Goal: Task Accomplishment & Management: Use online tool/utility

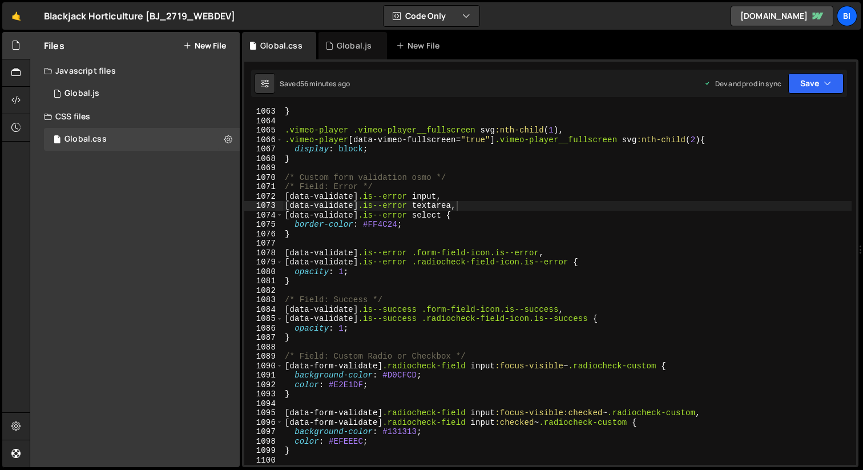
click at [349, 117] on div "} .vimeo-player .vimeo-player__fullscreen svg :nth-child ( 1 ), .vimeo-player […" at bounding box center [567, 295] width 569 height 376
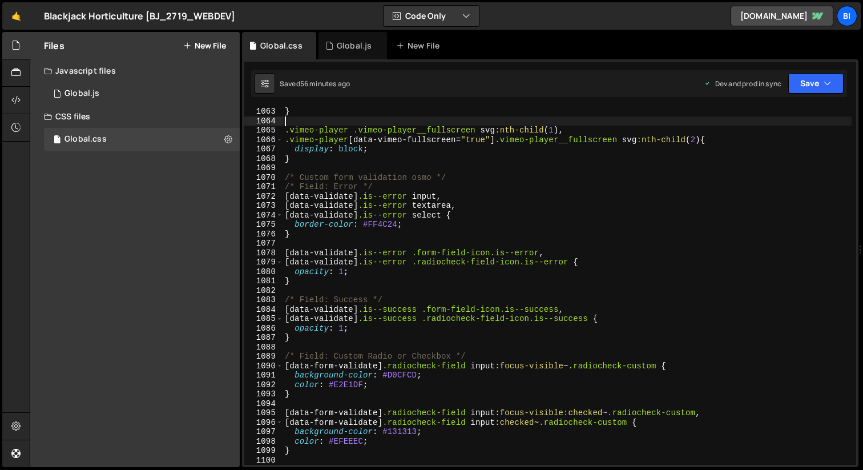
type textarea "}"
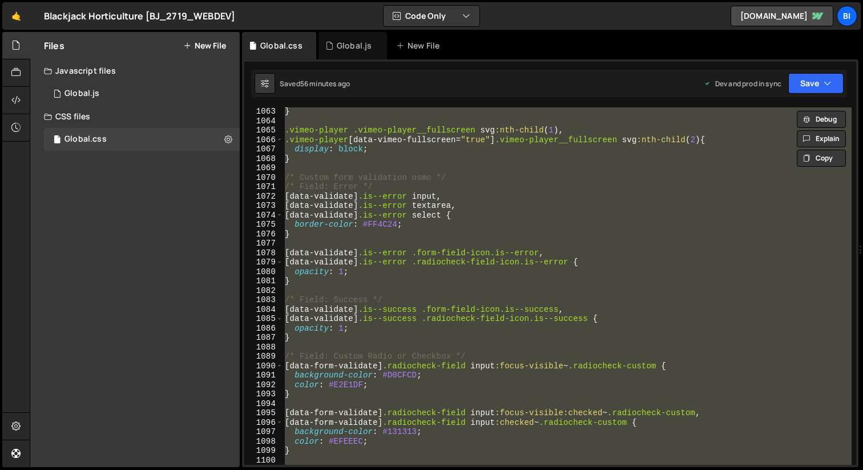
paste textarea
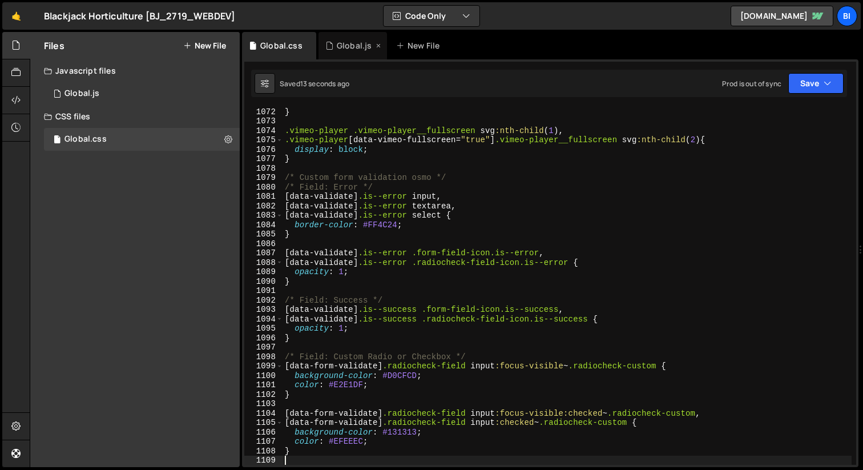
click at [334, 42] on div "Global.js" at bounding box center [350, 45] width 48 height 11
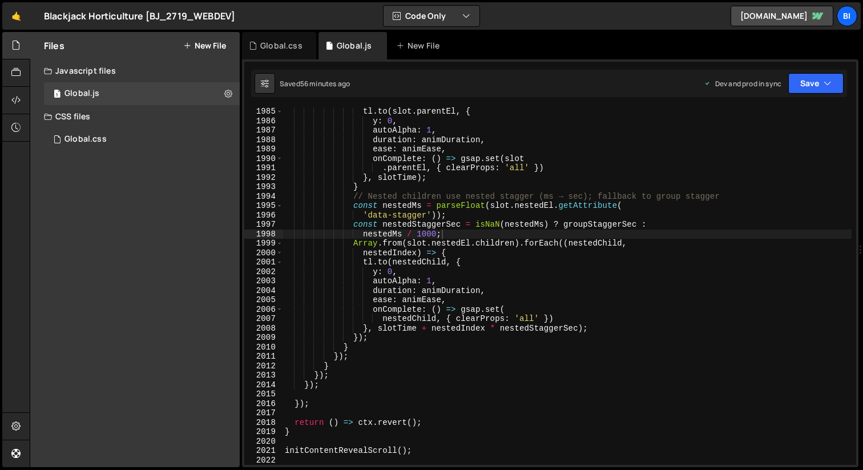
click at [373, 140] on div "tl . to ( slot . parentEl , { y : 0 , autoAlpha : 1 , duration : animDuration ,…" at bounding box center [567, 295] width 569 height 376
type textarea "initContentRevealScroll();"
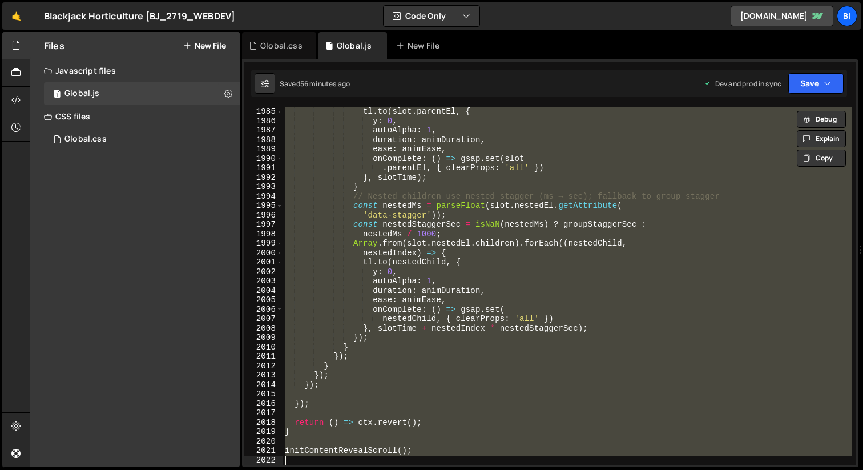
scroll to position [1390, 0]
paste textarea
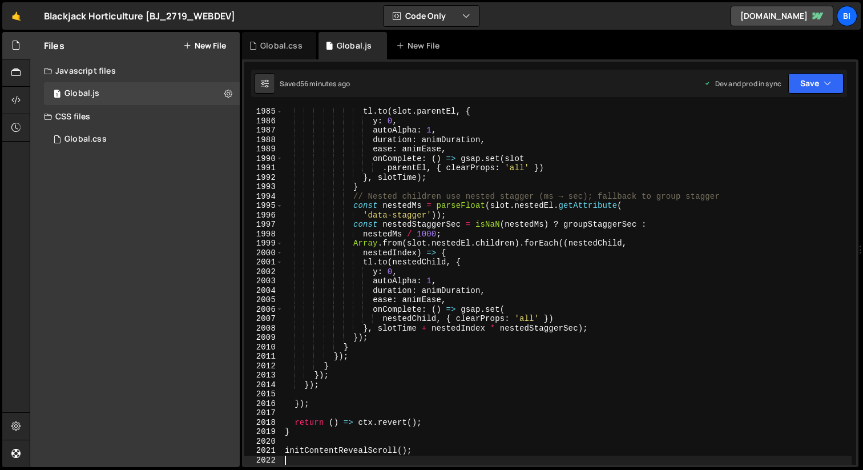
click at [506, 165] on div "tl . to ( slot . parentEl , { y : 0 , autoAlpha : 1 , duration : animDuration ,…" at bounding box center [567, 295] width 569 height 376
type textarea ".parentEl, { clearProps: 'all' })"
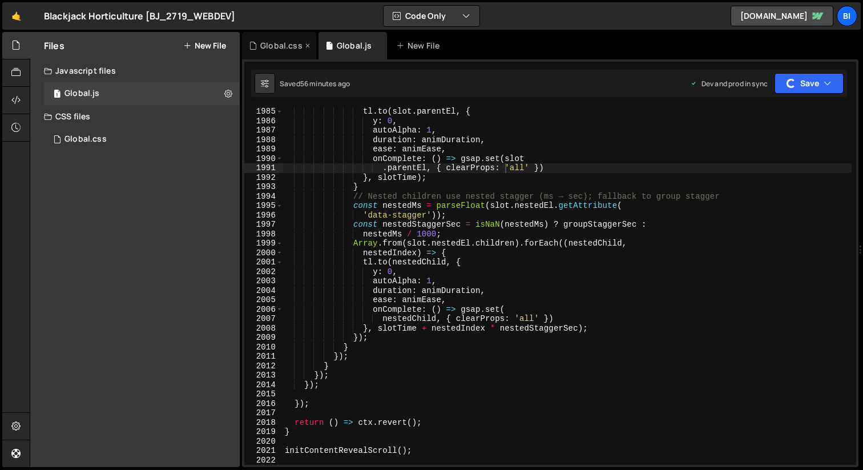
click at [284, 49] on div "Global.css" at bounding box center [281, 45] width 42 height 11
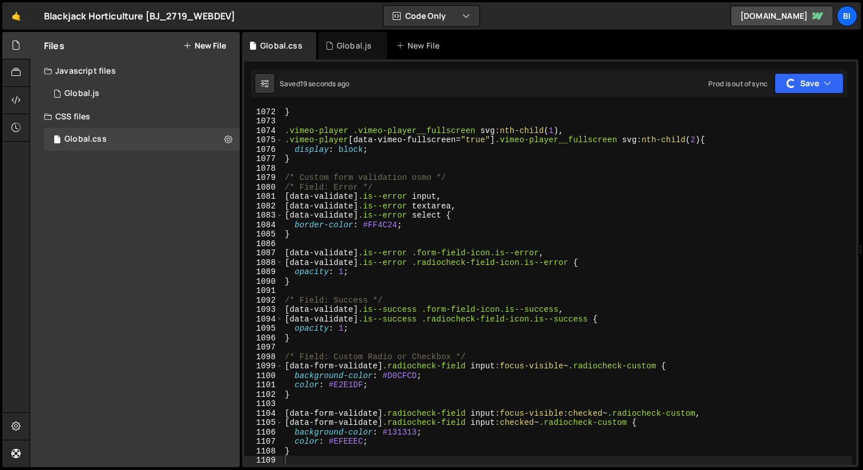
click at [419, 157] on div "} .vimeo-player .vimeo-player__fullscreen svg :nth-child ( 1 ), .vimeo-player […" at bounding box center [567, 295] width 569 height 376
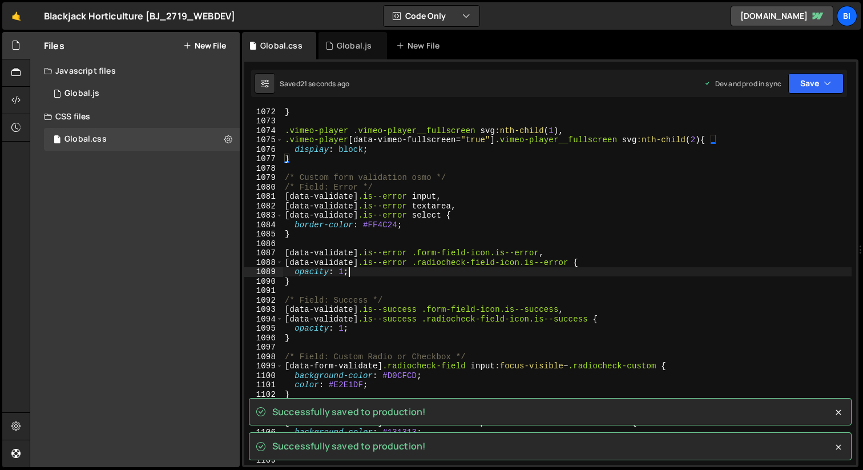
click at [516, 271] on div "} .vimeo-player .vimeo-player__fullscreen svg :nth-child ( 1 ), .vimeo-player […" at bounding box center [567, 295] width 569 height 376
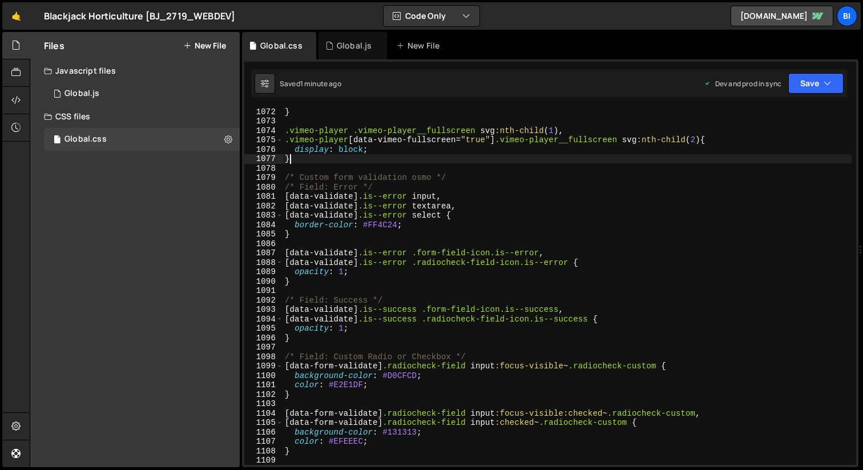
click at [359, 159] on div "} .vimeo-player .vimeo-player__fullscreen svg :nth-child ( 1 ), .vimeo-player […" at bounding box center [567, 295] width 569 height 376
type textarea "}"
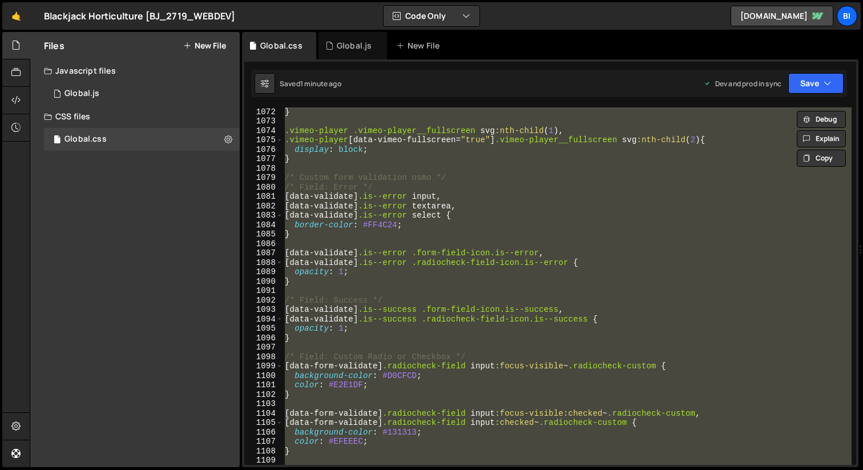
paste textarea
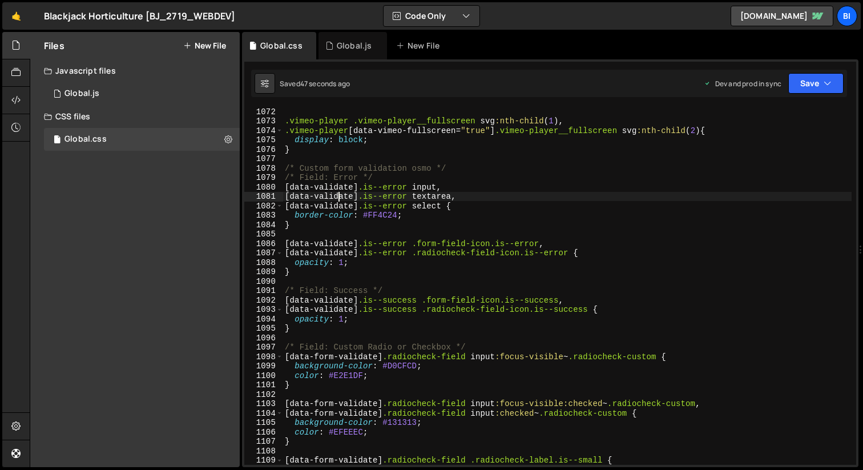
click at [337, 192] on div ".vimeo-player .vimeo-player__fullscreen svg :nth-child ( 1 ), .vimeo-player [ d…" at bounding box center [567, 295] width 569 height 376
type textarea "[data-validate].is--error textarea,"
click at [837, 86] on button "Save" at bounding box center [816, 83] width 55 height 21
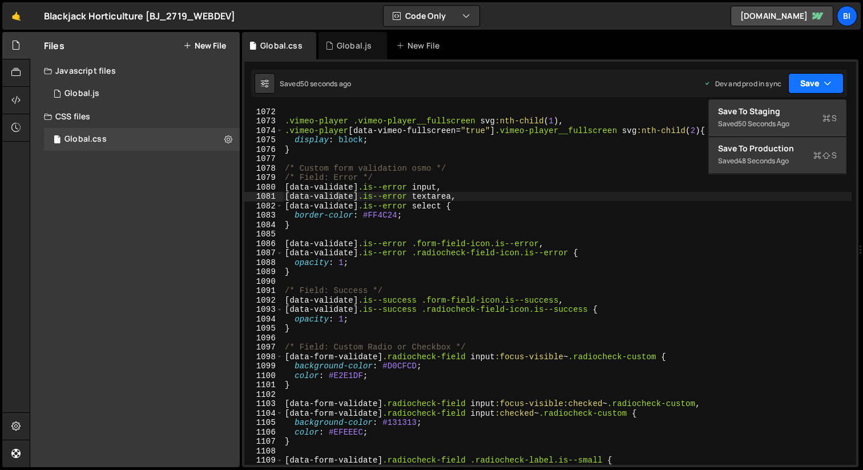
click at [837, 86] on button "Save" at bounding box center [816, 83] width 55 height 21
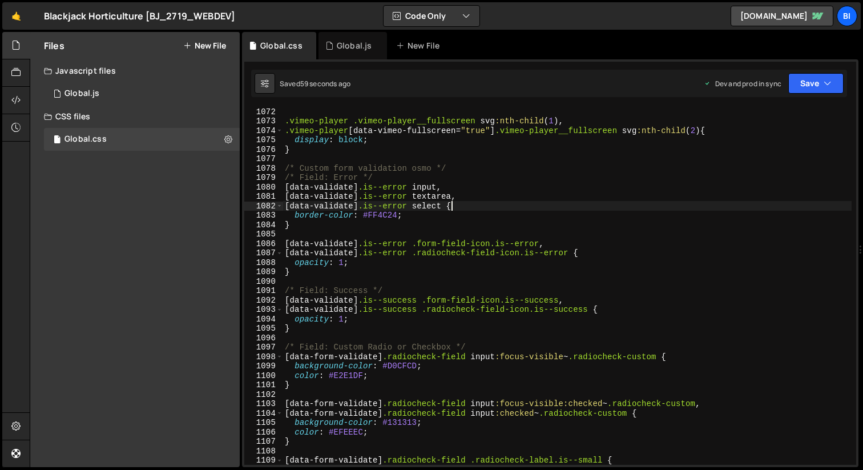
click at [609, 208] on div ".vimeo-player .vimeo-player__fullscreen svg :nth-child ( 1 ), .vimeo-player [ d…" at bounding box center [567, 295] width 569 height 376
type textarea "}"
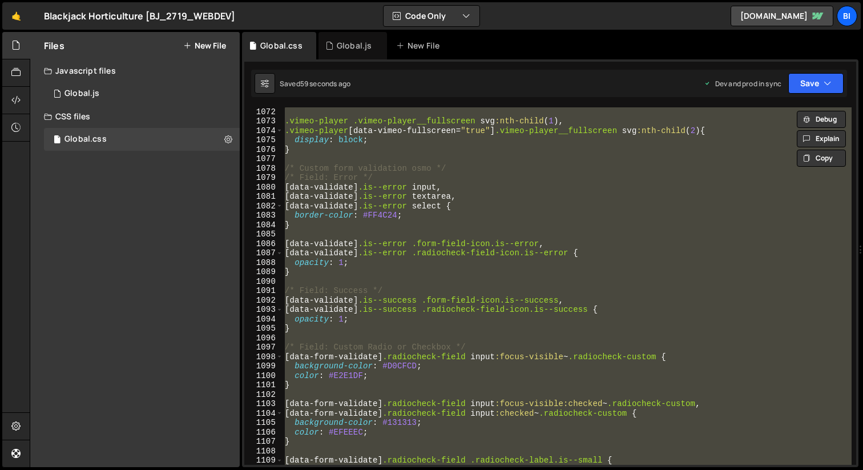
paste textarea
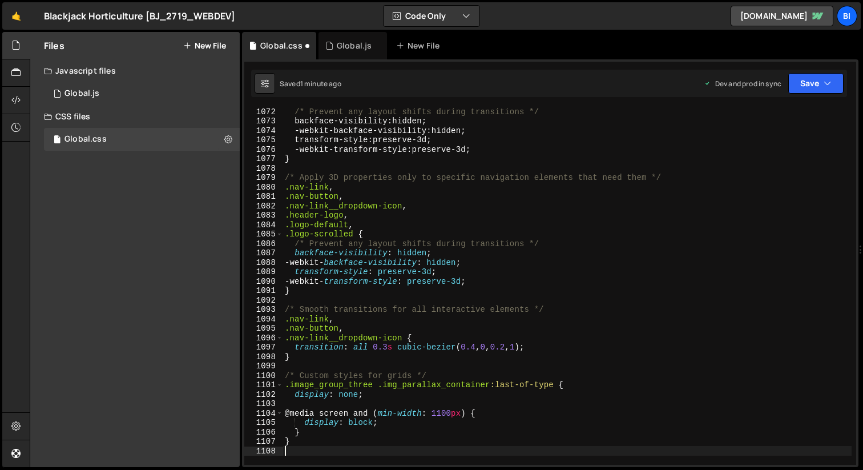
click at [539, 207] on div "/* Prevent any layout shifts during transitions */ backface-visibility : hidden…" at bounding box center [567, 295] width 569 height 376
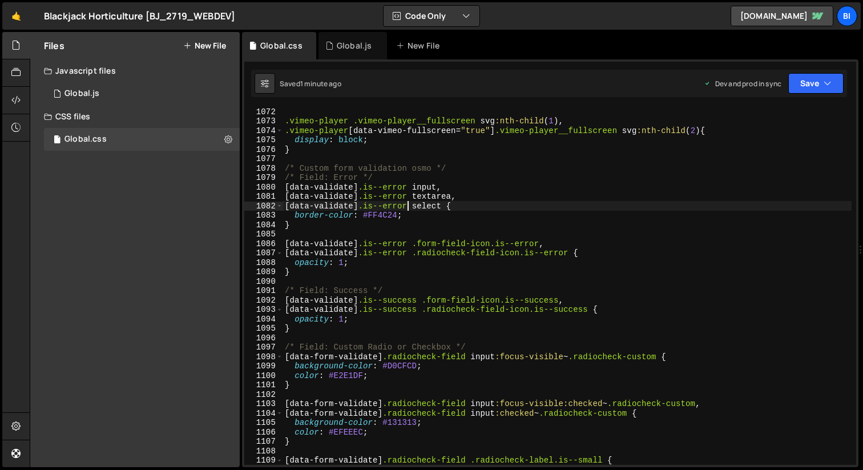
click at [453, 260] on div ".vimeo-player .vimeo-player__fullscreen svg :nth-child ( 1 ), .vimeo-player [ d…" at bounding box center [567, 295] width 569 height 376
type textarea "opacity: 1;"
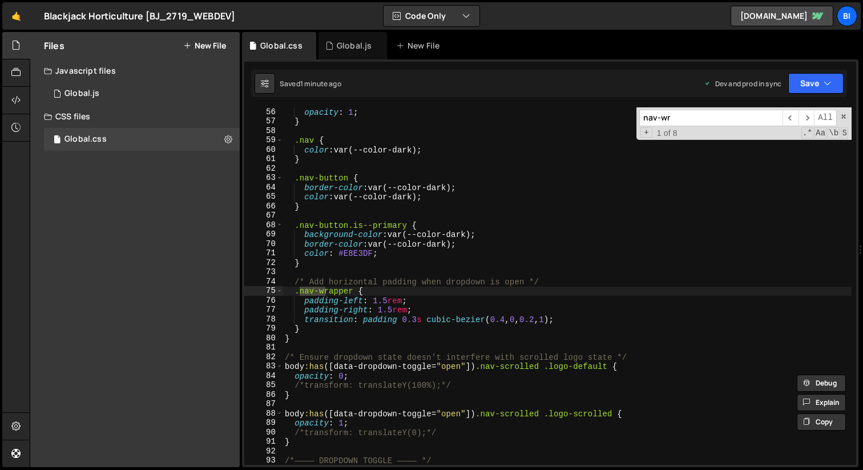
scroll to position [519, 0]
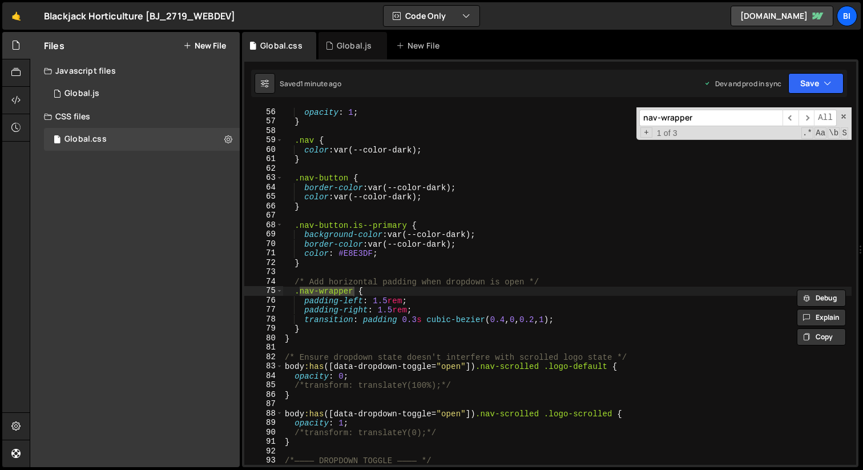
type input "nav-wrapper"
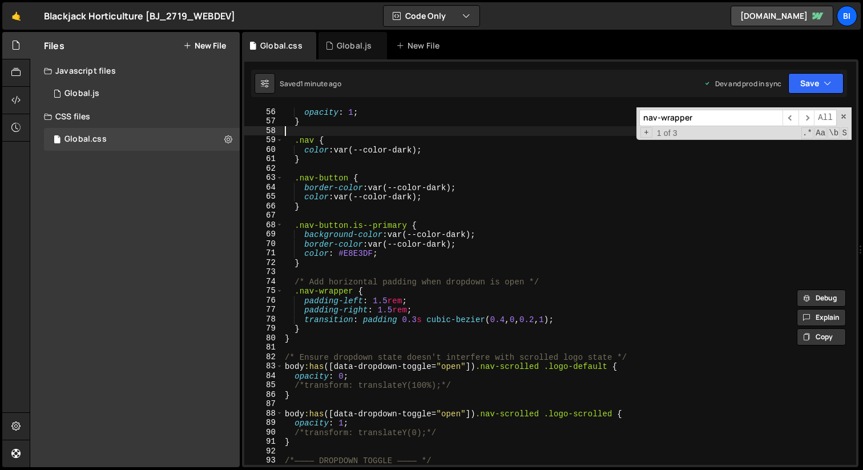
click at [314, 134] on div "opacity : 1 ; } .nav { color : var(--color-dark) ; } .nav-button { border-color…" at bounding box center [567, 295] width 569 height 376
type textarea "}"
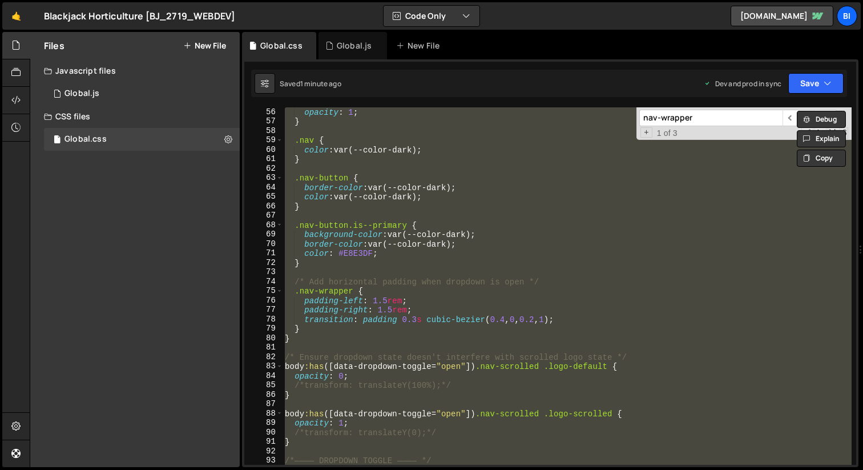
paste textarea
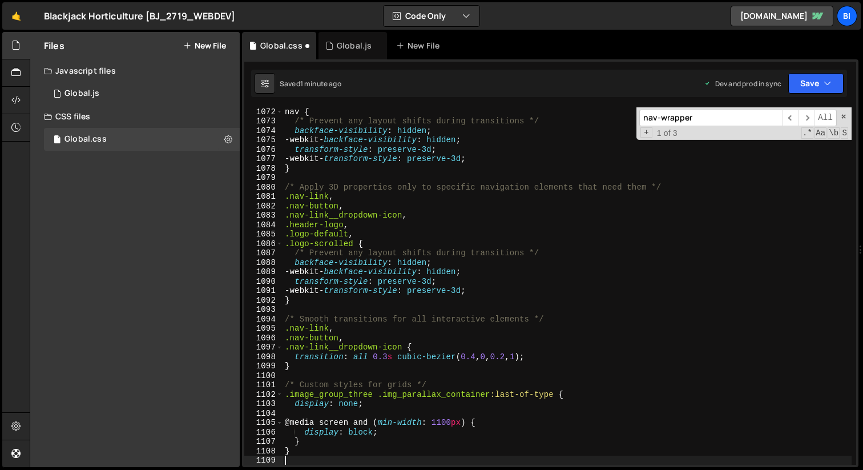
scroll to position [10092, 0]
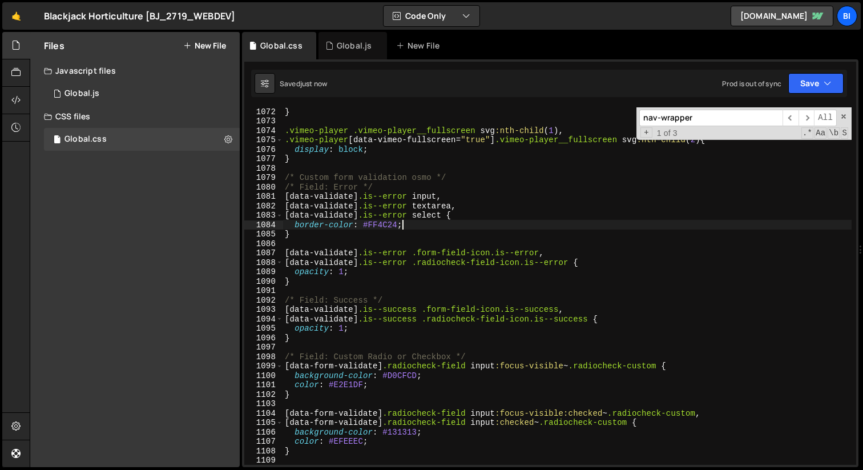
click at [463, 223] on div "} .vimeo-player .vimeo-player__fullscreen svg :nth-child ( 1 ), .vimeo-player […" at bounding box center [567, 295] width 569 height 376
click at [443, 180] on div "} .vimeo-player .vimeo-player__fullscreen svg :nth-child ( 1 ), .vimeo-player […" at bounding box center [567, 295] width 569 height 376
type textarea "/* Custom form validation osmo */"
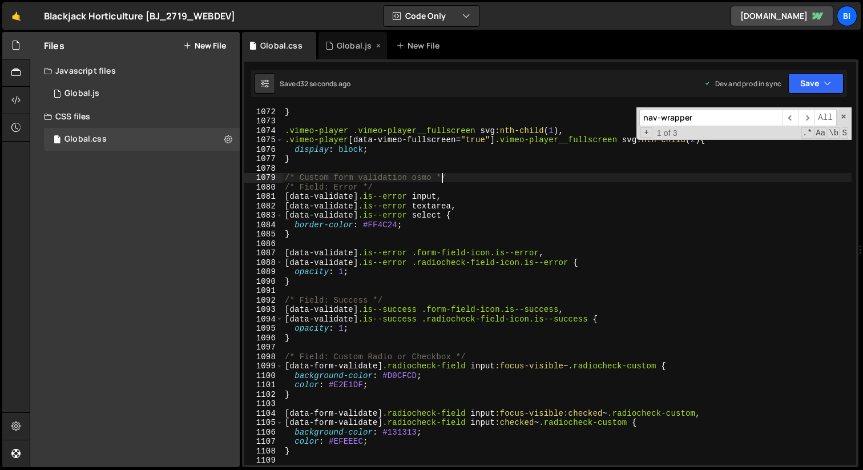
click at [348, 48] on div "Global.js" at bounding box center [354, 45] width 35 height 11
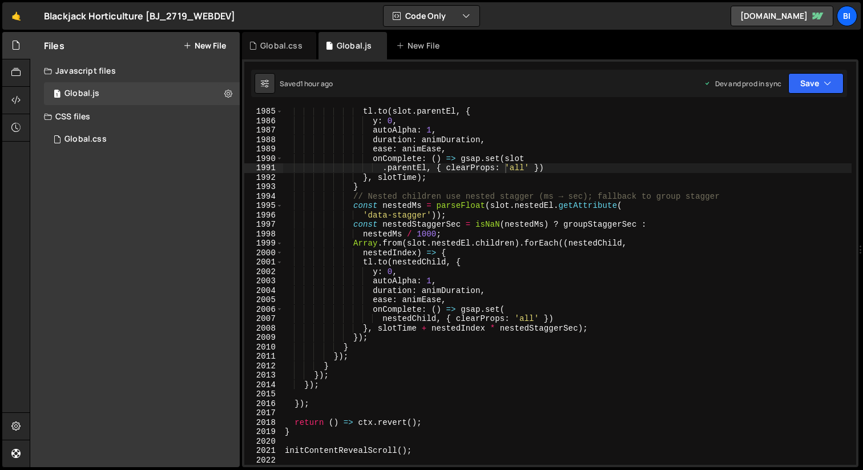
type textarea "const nestedMs = parseFloat(slot.nestedEl.getAttribute("
click at [448, 205] on div "tl . to ( slot . parentEl , { y : 0 , autoAlpha : 1 , duration : animDuration ,…" at bounding box center [567, 295] width 569 height 376
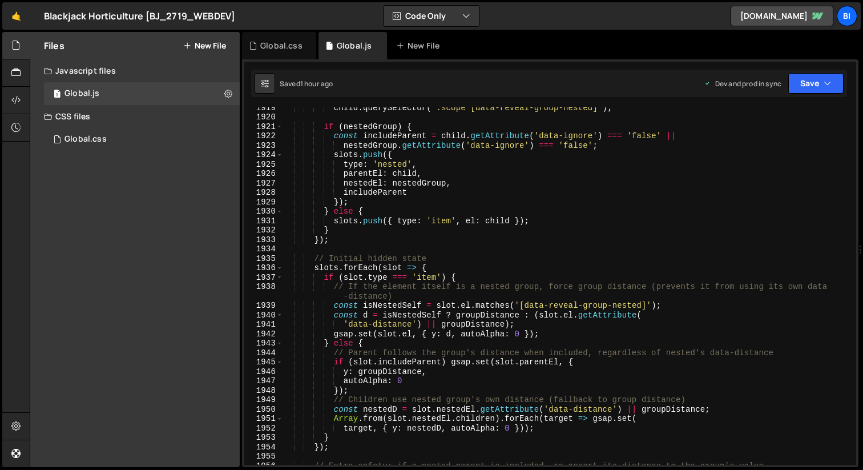
scroll to position [17618, 0]
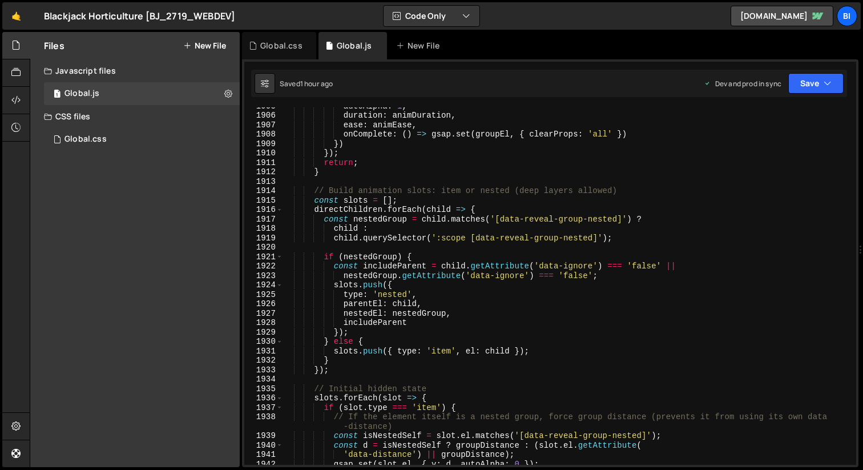
click at [481, 183] on div "autoAlpha : 1 , duration : animDuration , ease : animEase , onComplete : ( ) =>…" at bounding box center [567, 289] width 569 height 376
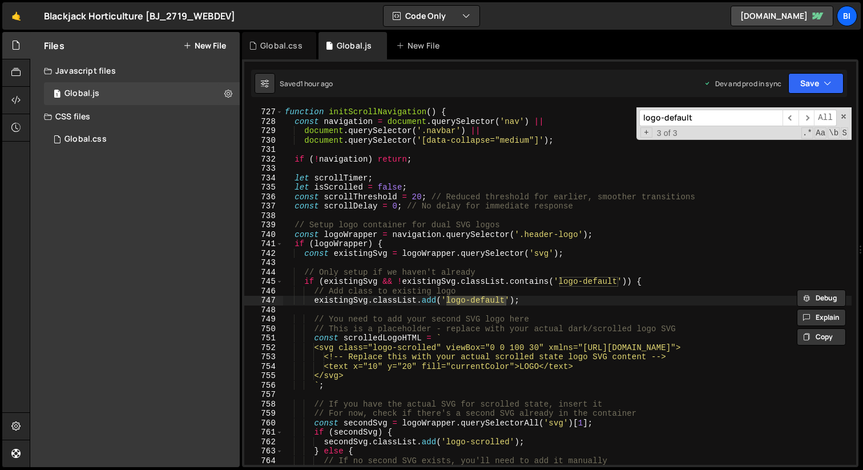
scroll to position [453, 0]
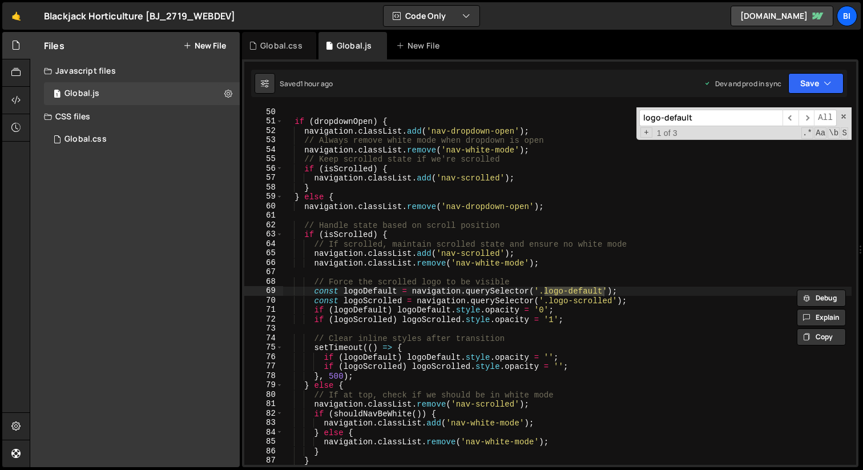
type input "logo-default"
type textarea "navigation.classList.add('nav-scrolled');"
click at [371, 178] on div "if ( dropdownOpen ) { navigation . classList . add ( 'nav-dropdown-open' ) ; //…" at bounding box center [567, 295] width 569 height 376
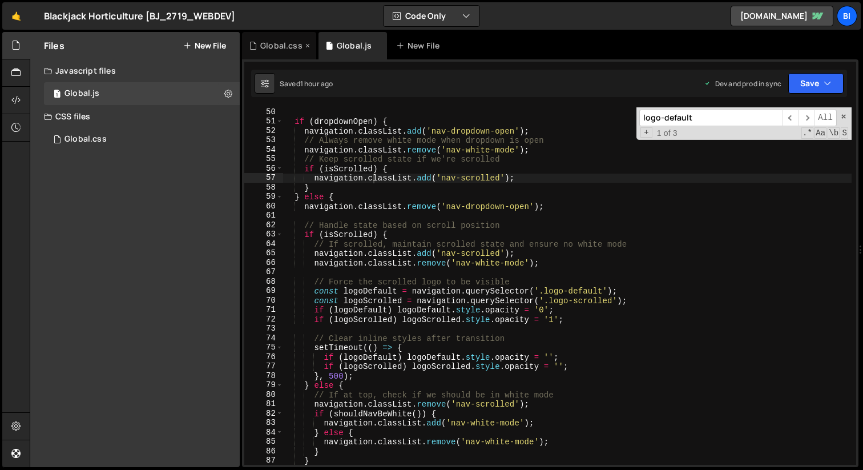
click at [263, 43] on div "Global.css" at bounding box center [281, 45] width 42 height 11
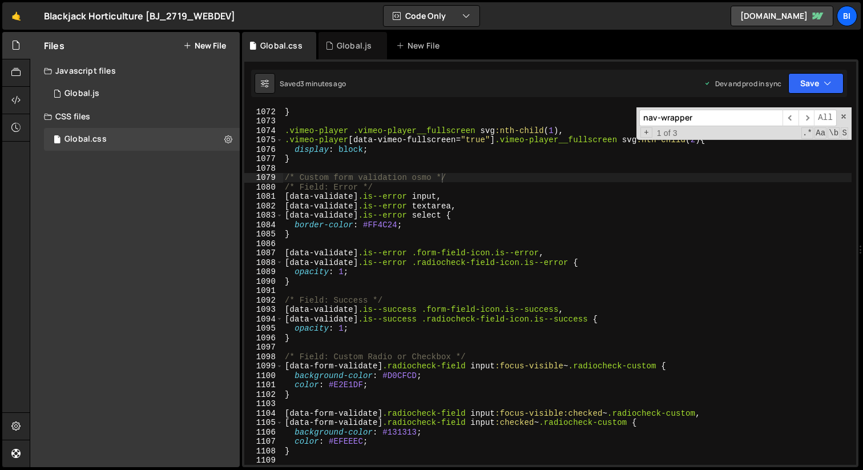
click at [402, 159] on div "} .vimeo-player .vimeo-player__fullscreen svg :nth-child ( 1 ), .vimeo-player […" at bounding box center [567, 295] width 569 height 376
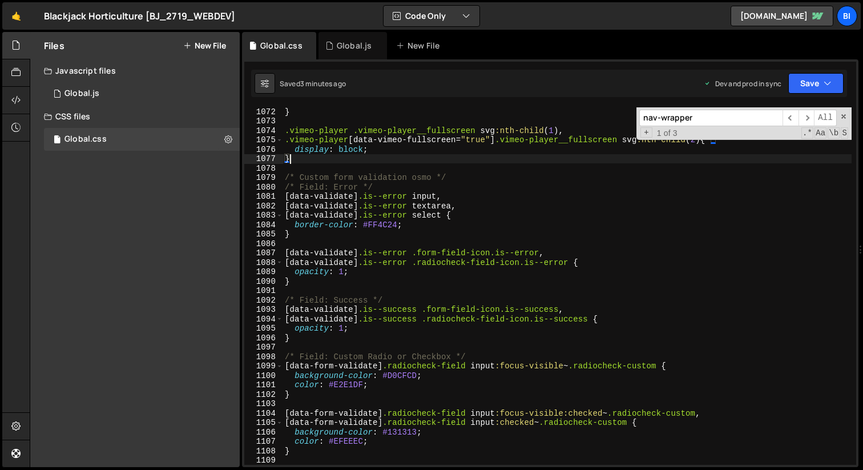
type textarea "}"
paste textarea
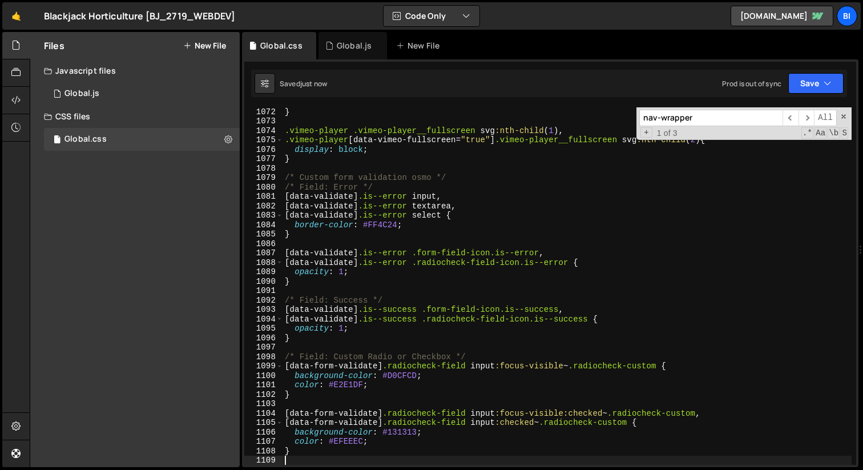
click at [402, 159] on div "} .vimeo-player .vimeo-player__fullscreen svg :nth-child ( 1 ), .vimeo-player […" at bounding box center [567, 295] width 569 height 376
type textarea "}"
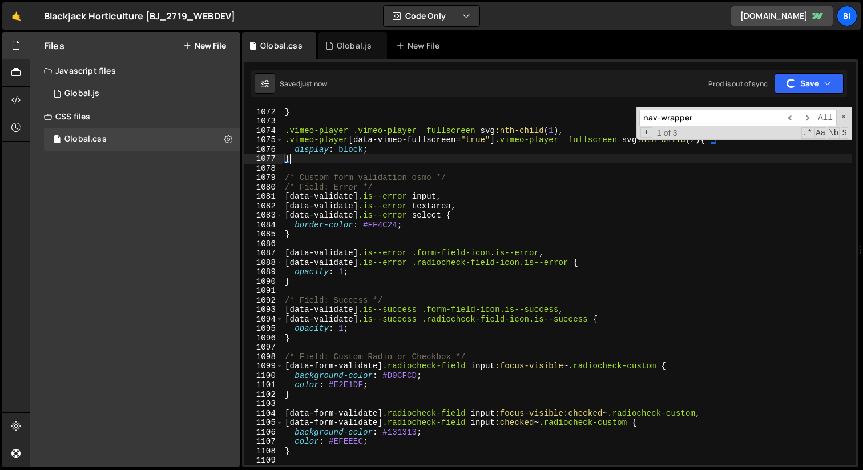
click at [402, 159] on div "} .vimeo-player .vimeo-player__fullscreen svg :nth-child ( 1 ), .vimeo-player […" at bounding box center [567, 295] width 569 height 376
click at [388, 167] on div "} .vimeo-player .vimeo-player__fullscreen svg :nth-child ( 1 ), .vimeo-player […" at bounding box center [567, 295] width 569 height 376
type textarea "}"
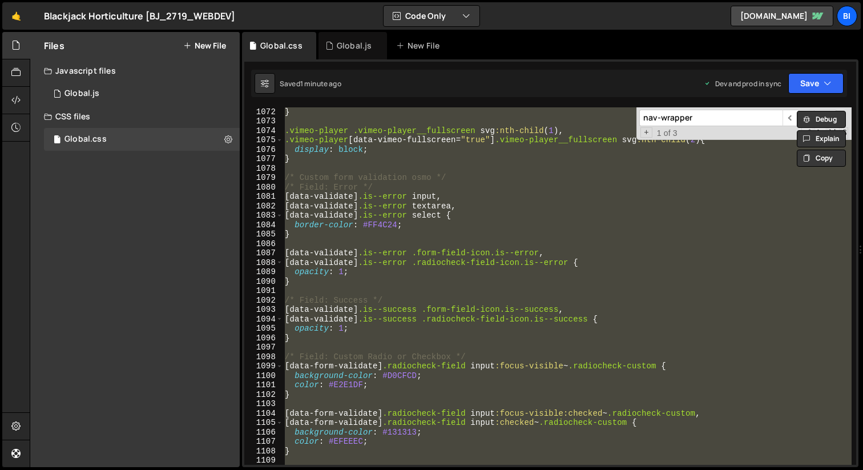
paste textarea
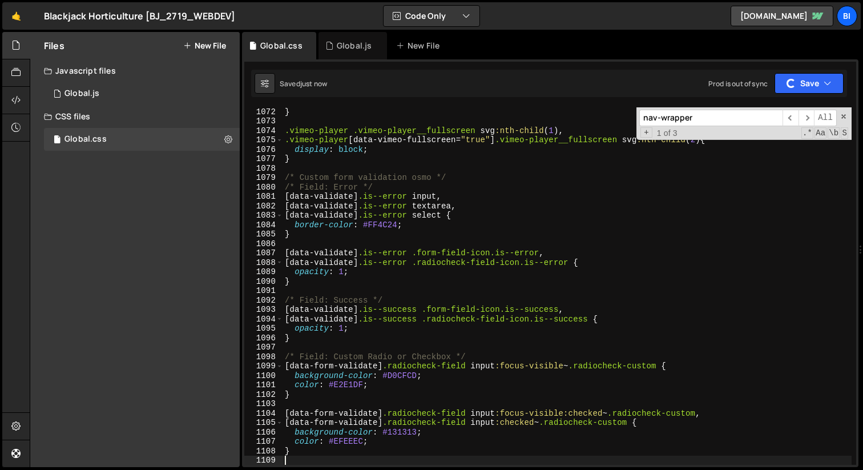
click at [428, 198] on div "} .vimeo-player .vimeo-player__fullscreen svg :nth-child ( 1 ), .vimeo-player […" at bounding box center [567, 295] width 569 height 376
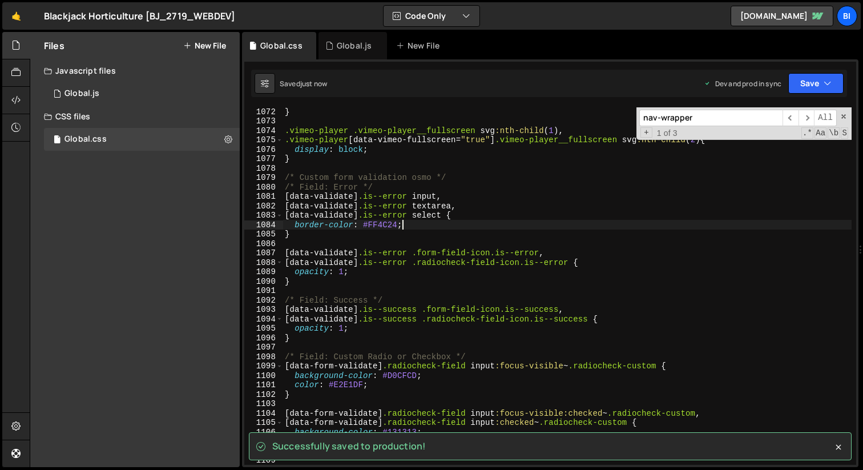
click at [404, 223] on div "} .vimeo-player .vimeo-player__fullscreen svg :nth-child ( 1 ), .vimeo-player […" at bounding box center [567, 295] width 569 height 376
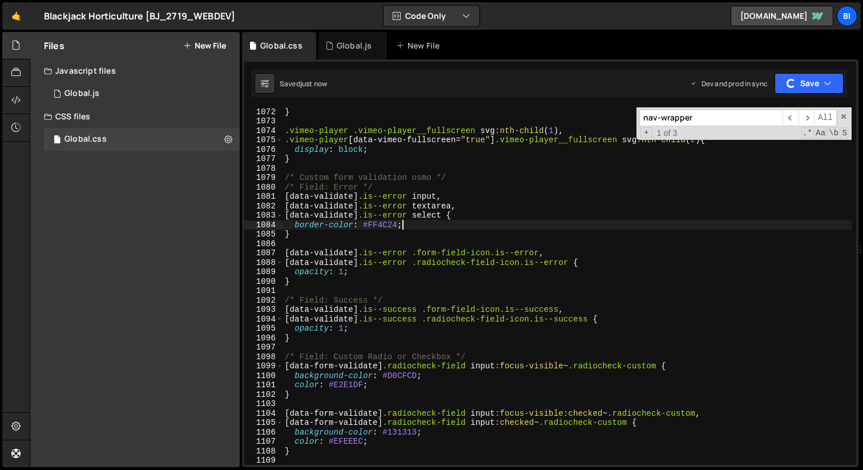
click at [431, 203] on div "} .vimeo-player .vimeo-player__fullscreen svg :nth-child ( 1 ), .vimeo-player […" at bounding box center [567, 295] width 569 height 376
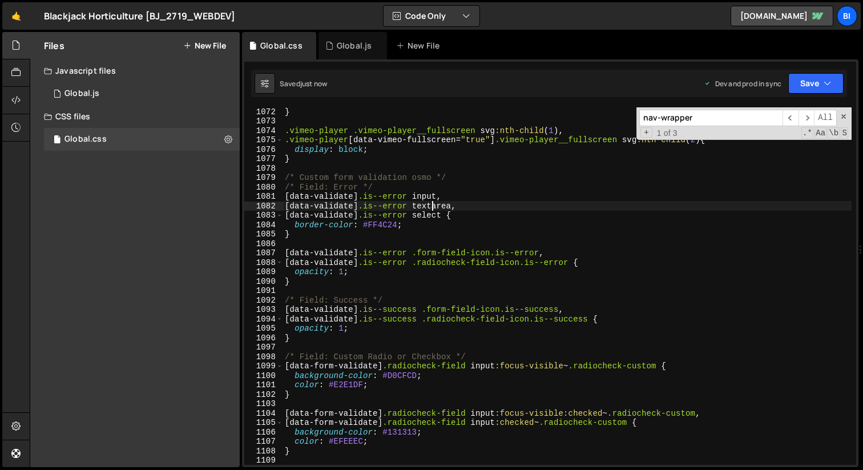
click at [455, 223] on div "} .vimeo-player .vimeo-player__fullscreen svg :nth-child ( 1 ), .vimeo-player […" at bounding box center [567, 295] width 569 height 376
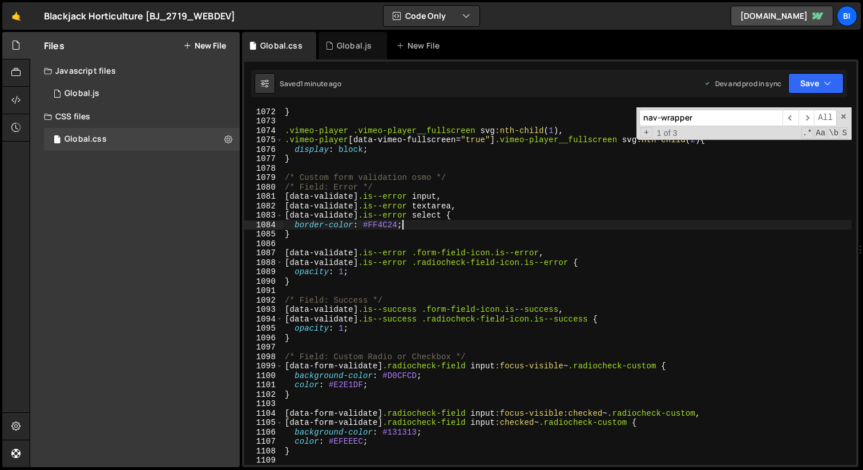
click at [337, 189] on div "} .vimeo-player .vimeo-player__fullscreen svg :nth-child ( 1 ), .vimeo-player […" at bounding box center [567, 295] width 569 height 376
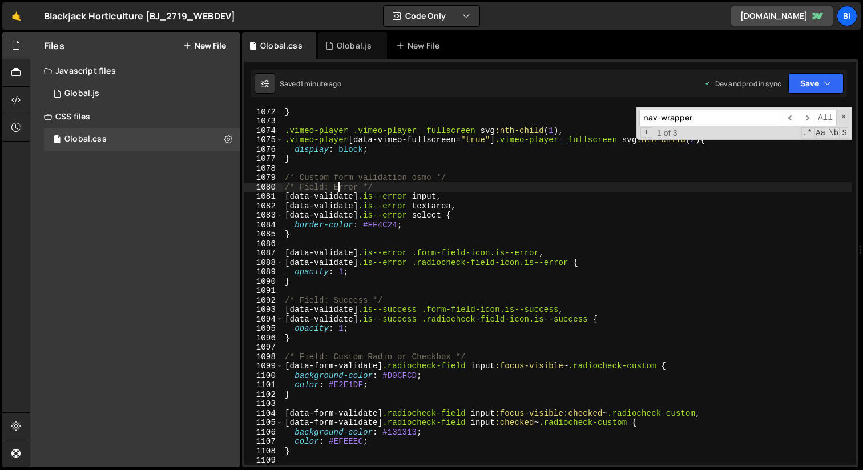
type textarea "}"
paste textarea
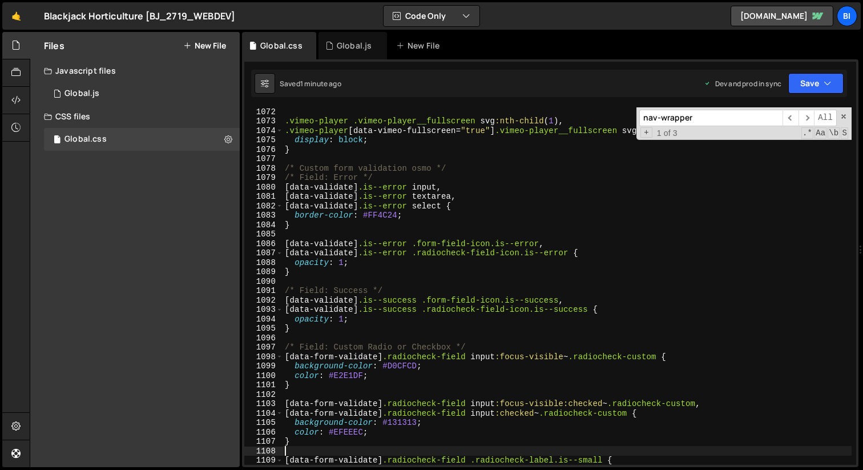
click at [398, 174] on div ".vimeo-player .vimeo-player__fullscreen svg :nth-child ( 1 ), .vimeo-player [ d…" at bounding box center [567, 295] width 569 height 376
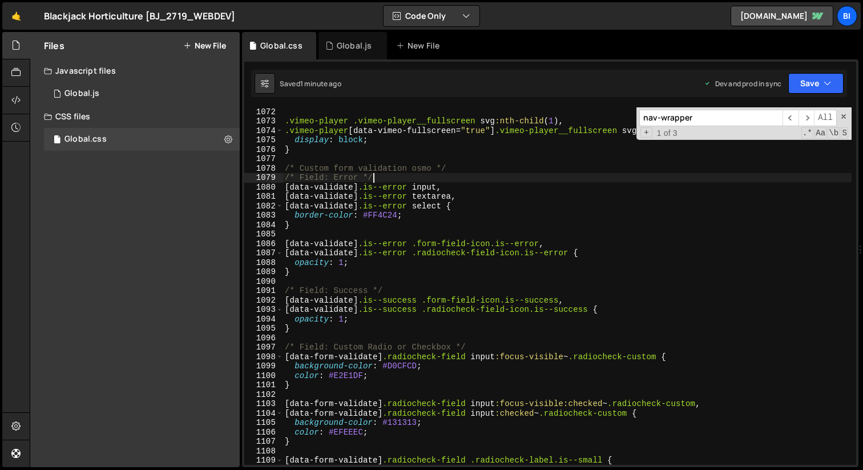
type textarea "}"
paste textarea
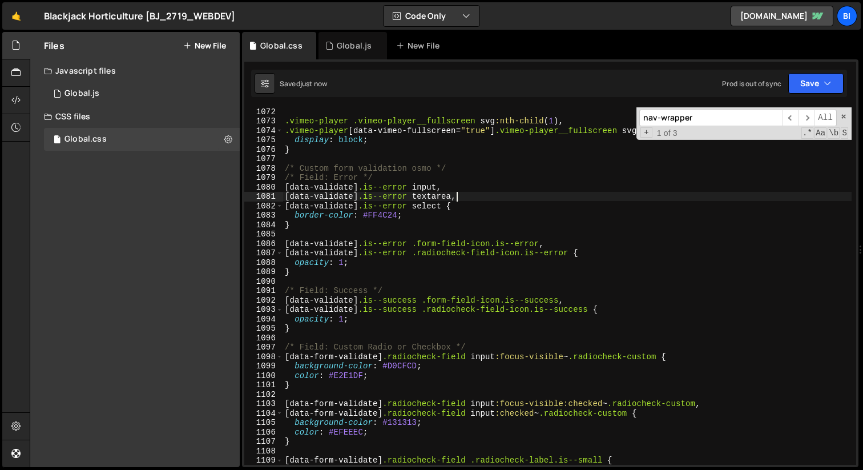
click at [459, 195] on div ".vimeo-player .vimeo-player__fullscreen svg :nth-child ( 1 ), .vimeo-player [ d…" at bounding box center [567, 295] width 569 height 376
click at [477, 172] on div ".vimeo-player .vimeo-player__fullscreen svg :nth-child ( 1 ), .vimeo-player [ d…" at bounding box center [567, 295] width 569 height 376
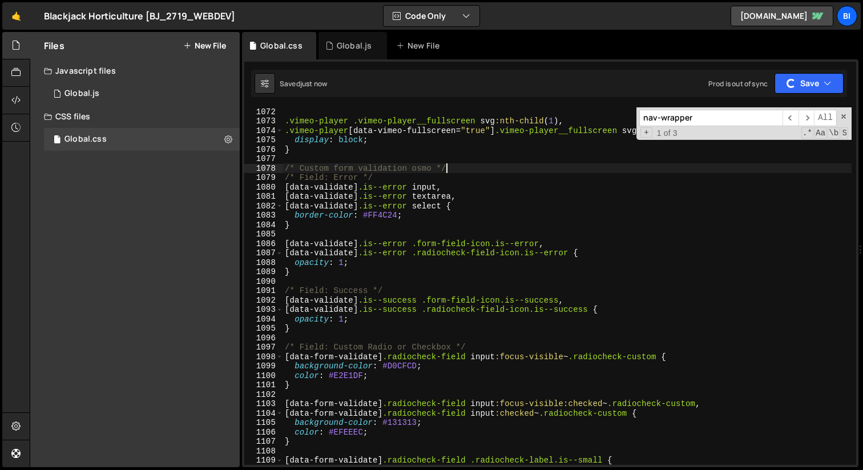
click at [520, 198] on div ".vimeo-player .vimeo-player__fullscreen svg :nth-child ( 1 ), .vimeo-player [ d…" at bounding box center [567, 295] width 569 height 376
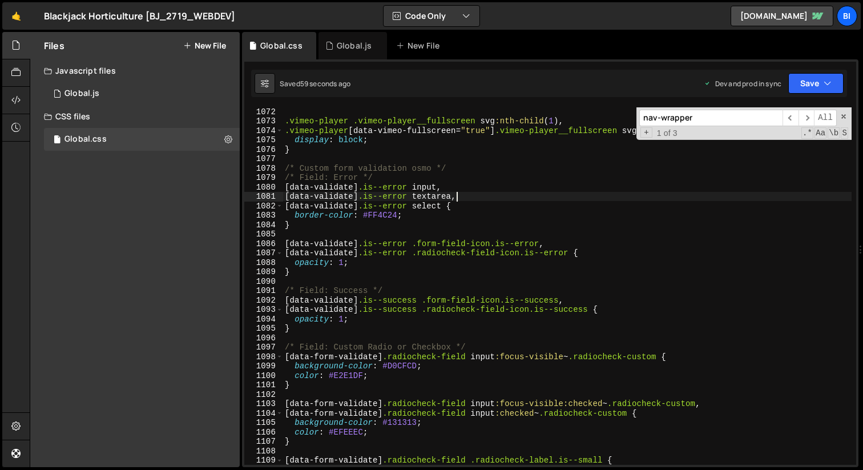
click at [370, 124] on div ".vimeo-player .vimeo-player__fullscreen svg :nth-child ( 1 ), .vimeo-player [ d…" at bounding box center [567, 295] width 569 height 376
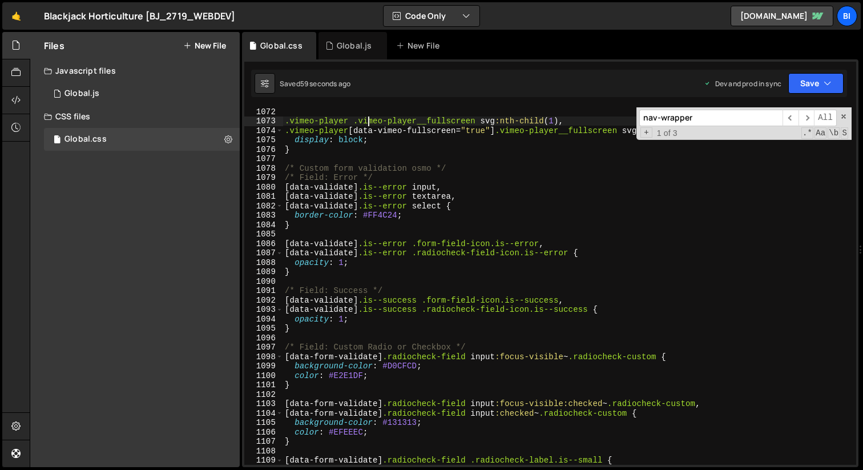
type textarea "}"
paste textarea
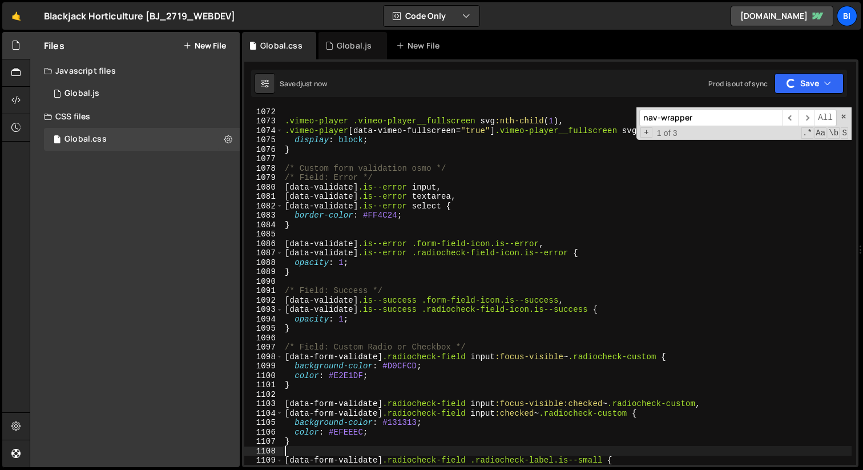
click at [460, 178] on div ".vimeo-player .vimeo-player__fullscreen svg :nth-child ( 1 ), .vimeo-player [ d…" at bounding box center [567, 295] width 569 height 376
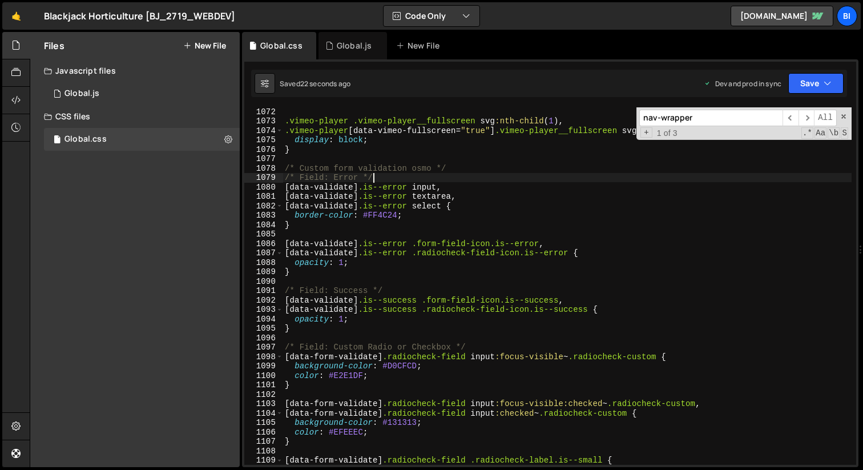
click at [332, 147] on div ".vimeo-player .vimeo-player__fullscreen svg :nth-child ( 1 ), .vimeo-player [ d…" at bounding box center [567, 295] width 569 height 376
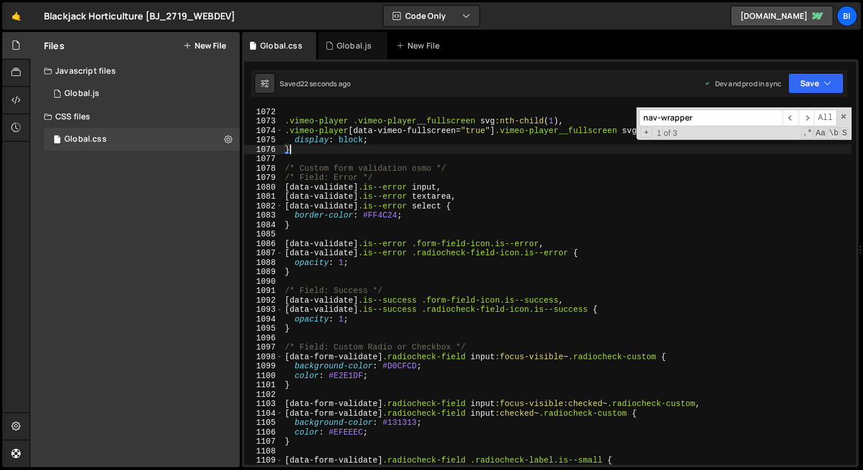
type textarea "}"
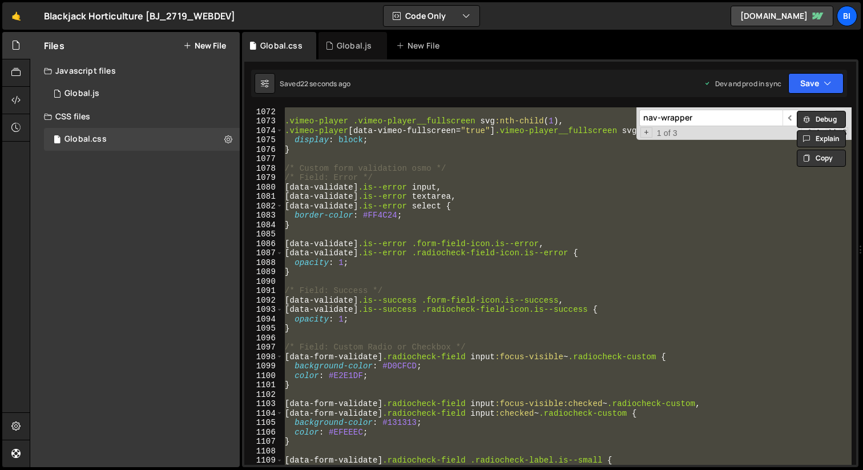
paste textarea
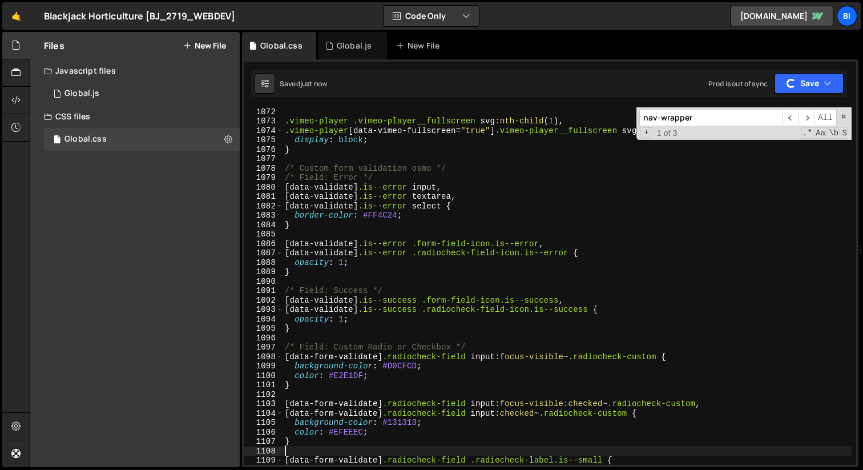
click at [388, 179] on div ".vimeo-player .vimeo-player__fullscreen svg :nth-child ( 1 ), .vimeo-player [ d…" at bounding box center [567, 295] width 569 height 376
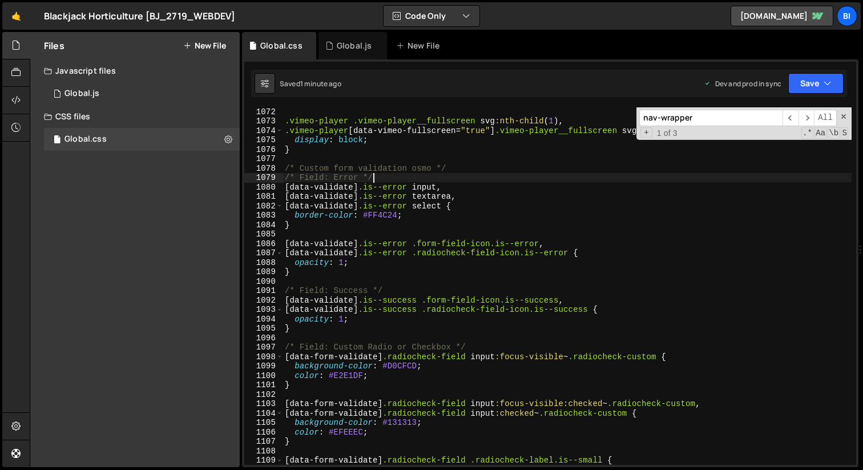
click at [351, 176] on div ".vimeo-player .vimeo-player__fullscreen svg :nth-child ( 1 ), .vimeo-player [ d…" at bounding box center [567, 295] width 569 height 376
type textarea "}"
paste textarea
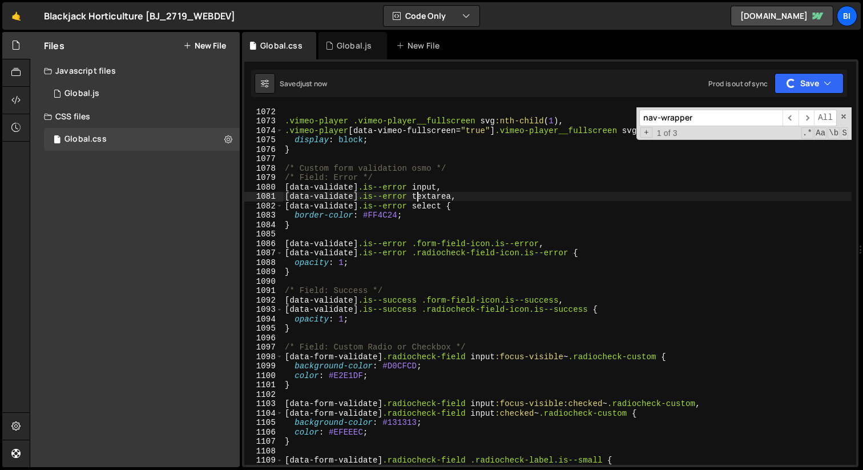
click at [416, 195] on div ".vimeo-player .vimeo-player__fullscreen svg :nth-child ( 1 ), .vimeo-player [ d…" at bounding box center [567, 295] width 569 height 376
click at [368, 170] on div ".vimeo-player .vimeo-player__fullscreen svg :nth-child ( 1 ), .vimeo-player [ d…" at bounding box center [567, 295] width 569 height 376
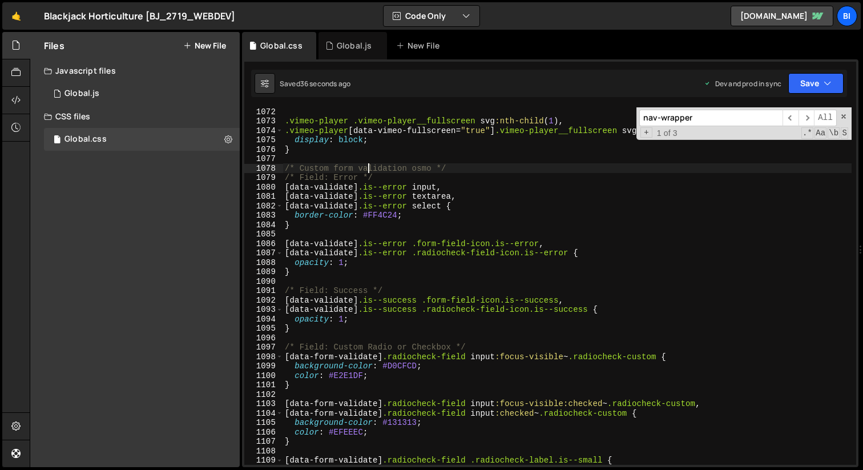
type textarea "}"
paste textarea
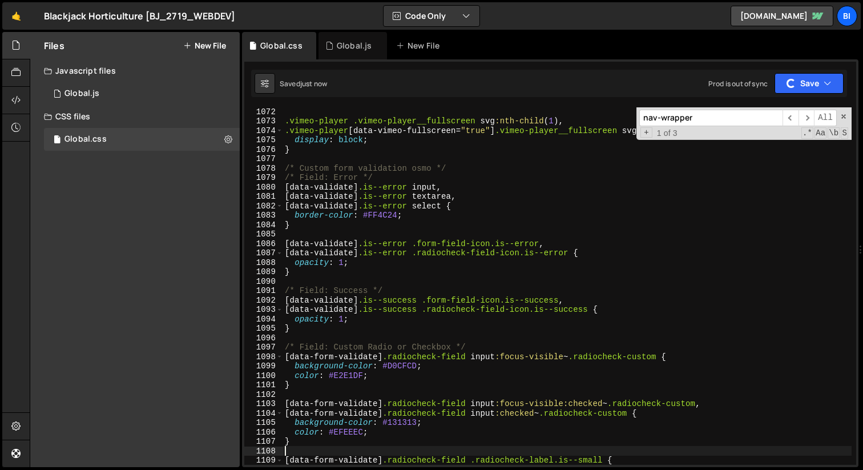
click at [489, 217] on div ".vimeo-player .vimeo-player__fullscreen svg :nth-child ( 1 ), .vimeo-player [ d…" at bounding box center [567, 295] width 569 height 376
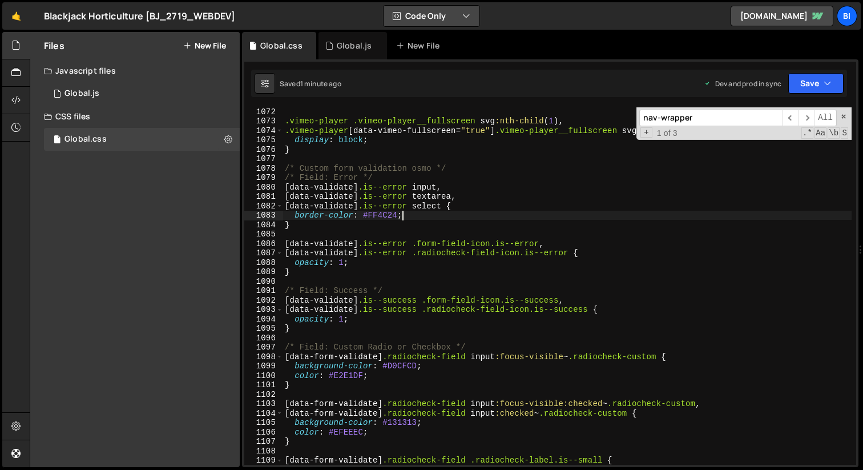
click at [463, 17] on icon "button" at bounding box center [467, 15] width 8 height 11
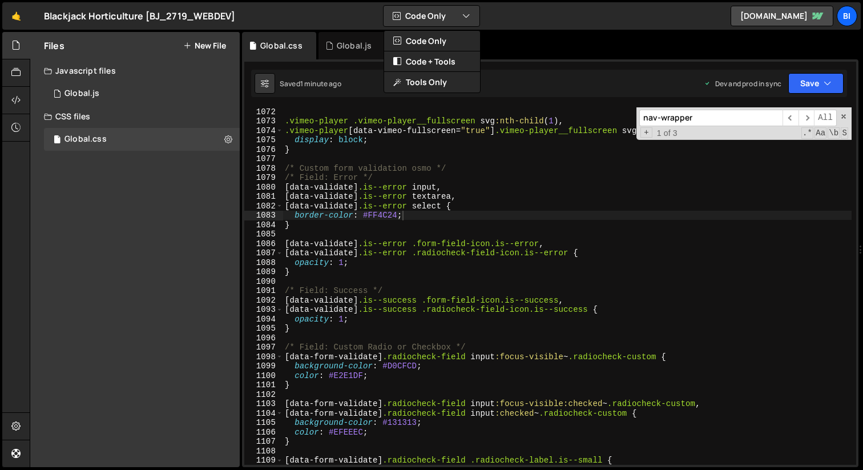
click at [503, 16] on div "🤙 Blackjack Horticulture [BJ_2719_WEBDEV] ⚠️ Code is being edited in another br…" at bounding box center [431, 15] width 859 height 27
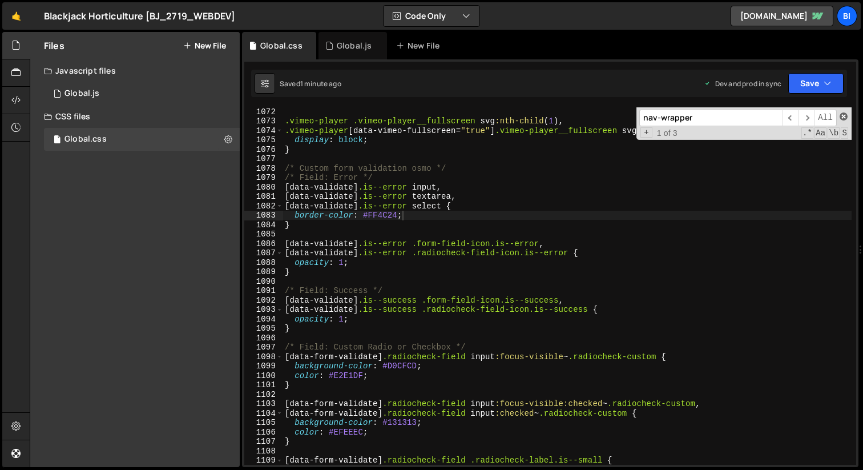
click at [845, 114] on span at bounding box center [844, 116] width 8 height 8
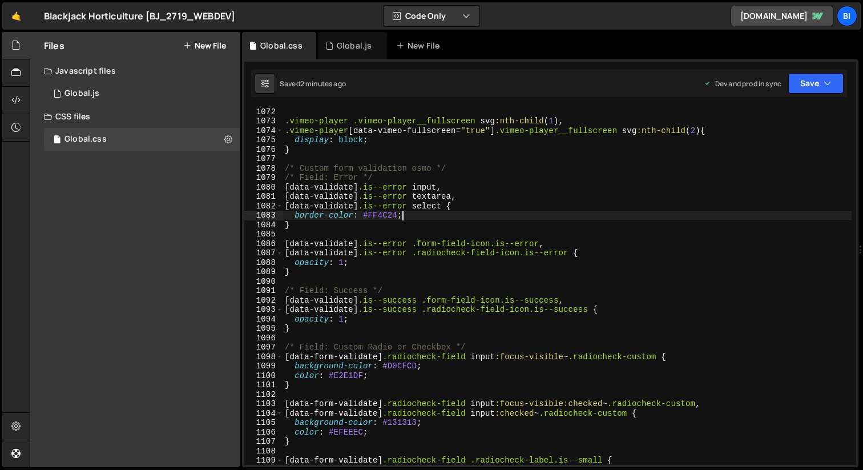
click at [350, 167] on div ".vimeo-player .vimeo-player__fullscreen svg :nth-child ( 1 ), .vimeo-player [ d…" at bounding box center [567, 295] width 569 height 376
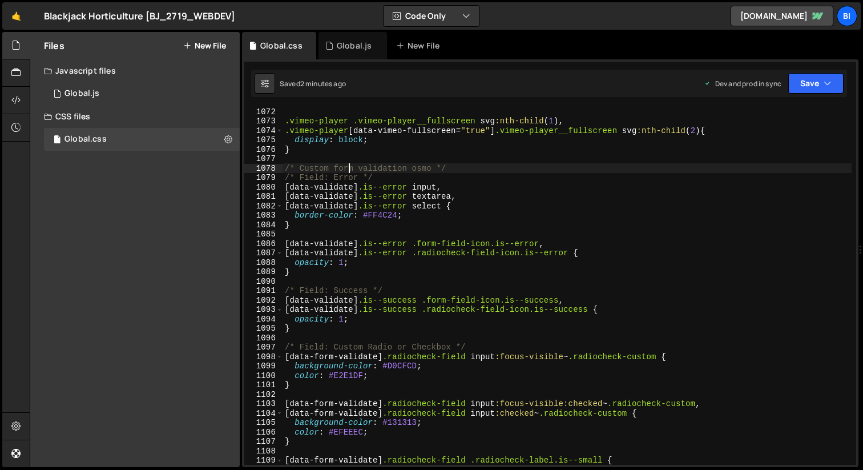
type textarea "}"
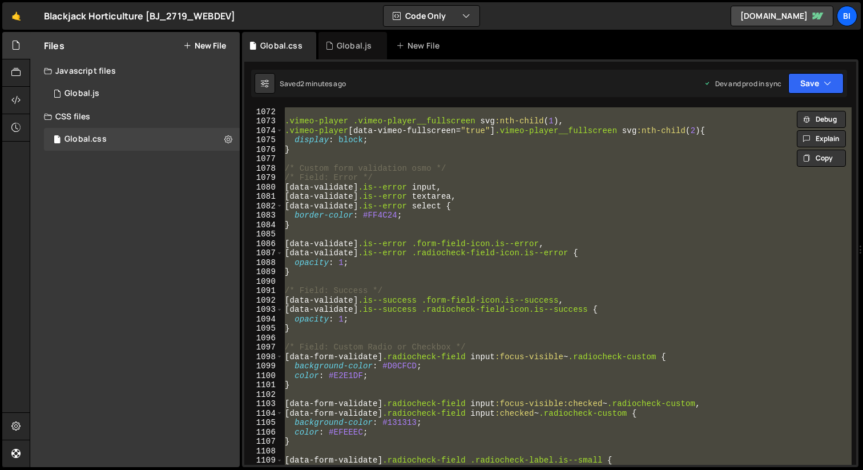
paste textarea
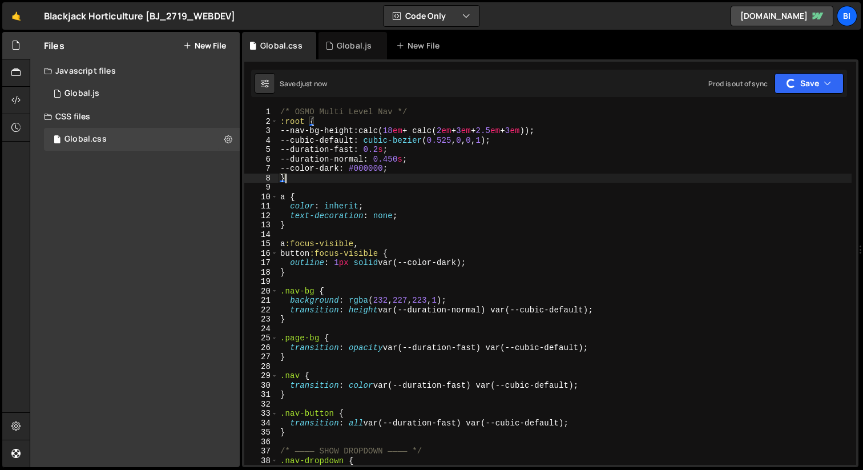
click at [442, 182] on div "/* OSMO Multi Level Nav */ :root { --nav-bg-height : calc( 18 em + calc( 2 em +…" at bounding box center [565, 295] width 574 height 376
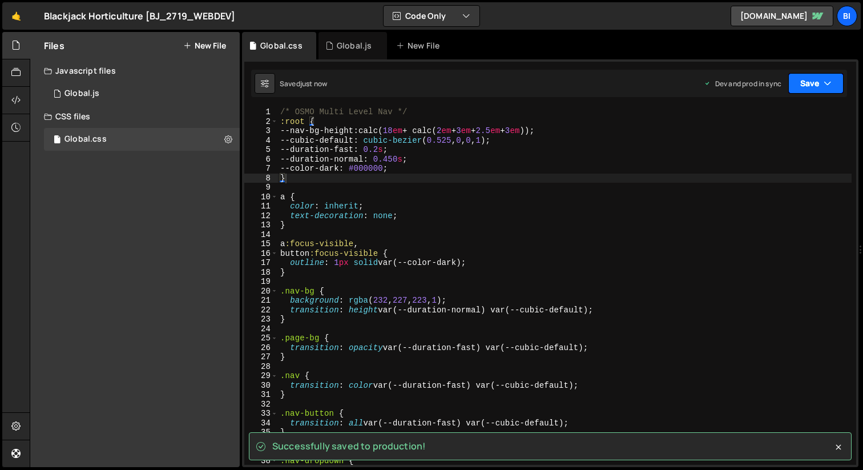
click at [834, 79] on button "Save" at bounding box center [816, 83] width 55 height 21
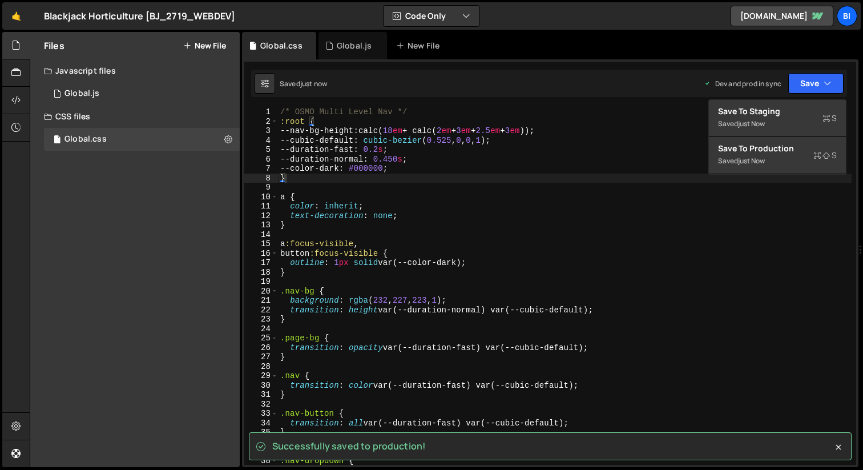
click at [613, 180] on div "/* OSMO Multi Level Nav */ :root { --nav-bg-height : calc( 18 em + calc( 2 em +…" at bounding box center [565, 295] width 574 height 376
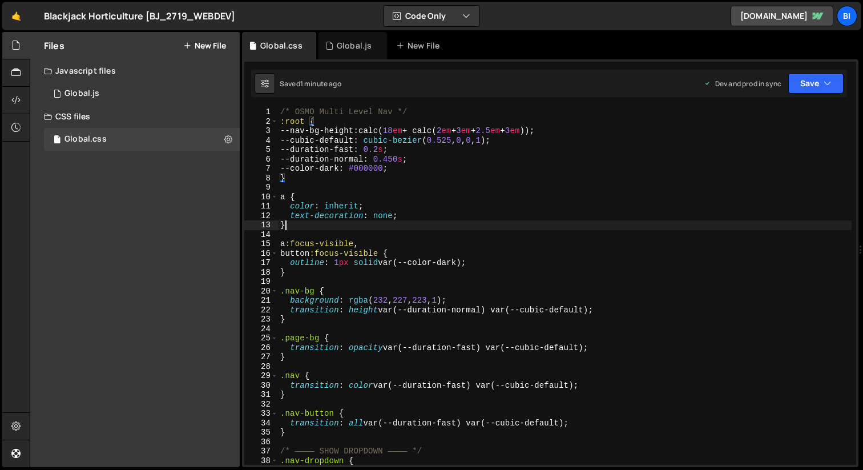
click at [398, 230] on div "/* OSMO Multi Level Nav */ :root { --nav-bg-height : calc( 18 em + calc( 2 em +…" at bounding box center [565, 295] width 574 height 376
click at [403, 173] on div "/* OSMO Multi Level Nav */ :root { --nav-bg-height : calc( 18 em + calc( 2 em +…" at bounding box center [565, 295] width 574 height 376
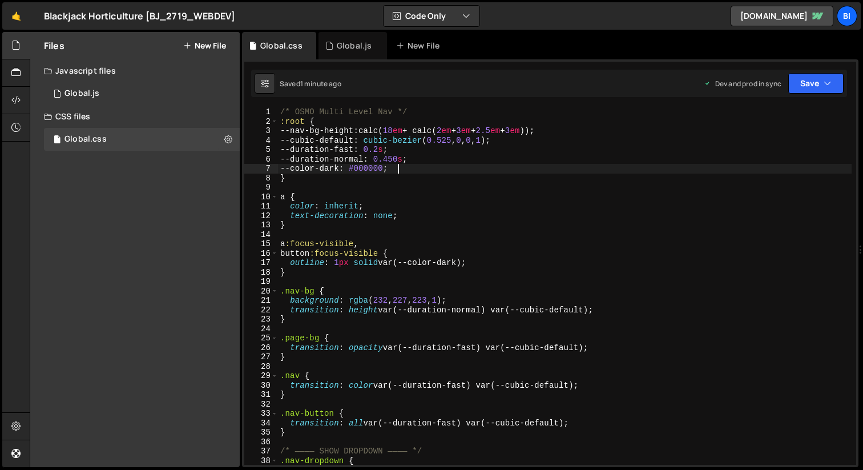
type textarea "}"
paste textarea
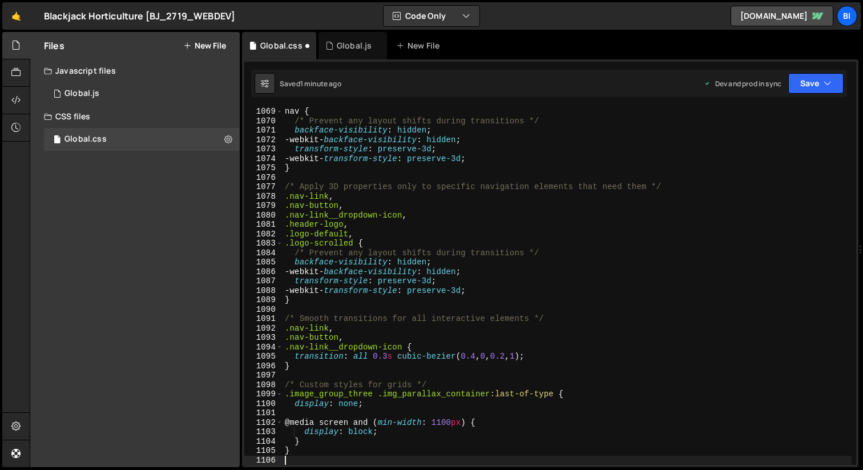
scroll to position [10064, 0]
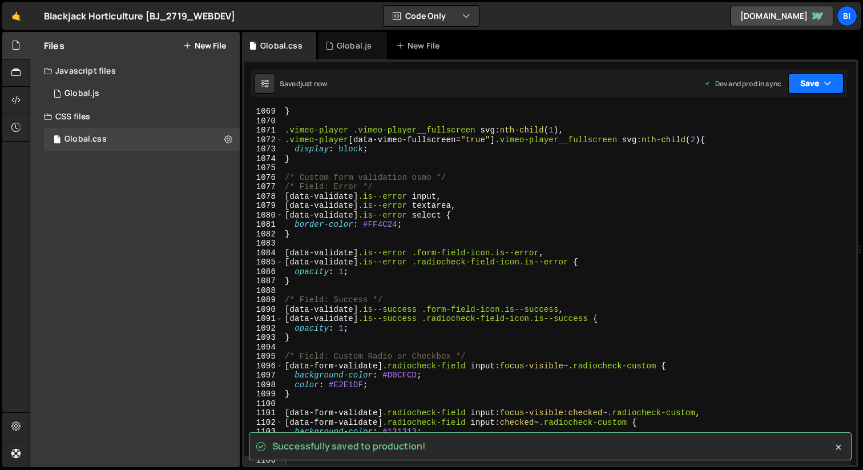
click at [835, 91] on button "Save" at bounding box center [816, 83] width 55 height 21
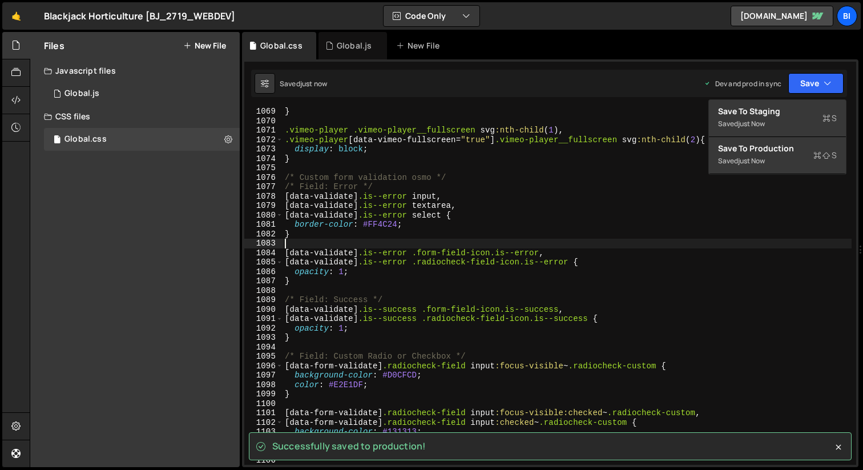
click at [524, 240] on div "} .vimeo-player .vimeo-player__fullscreen svg :nth-child ( 1 ), .vimeo-player […" at bounding box center [567, 295] width 569 height 376
